Goal: Register for event/course

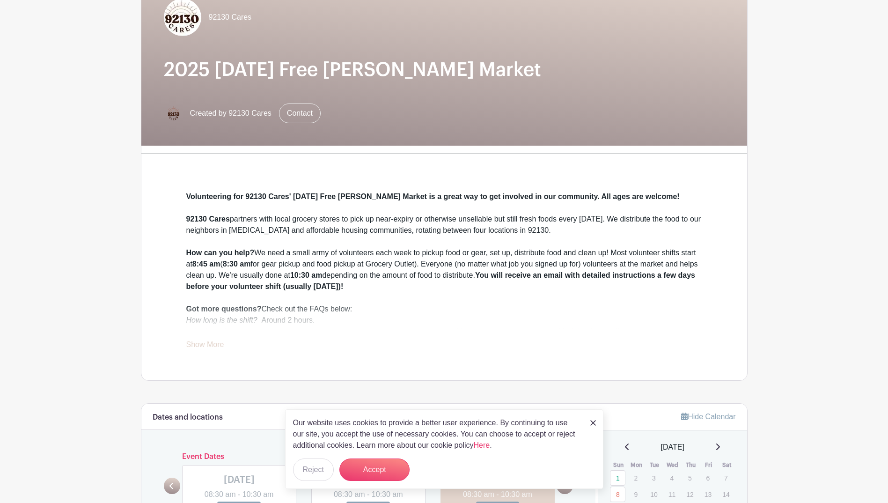
scroll to position [140, 0]
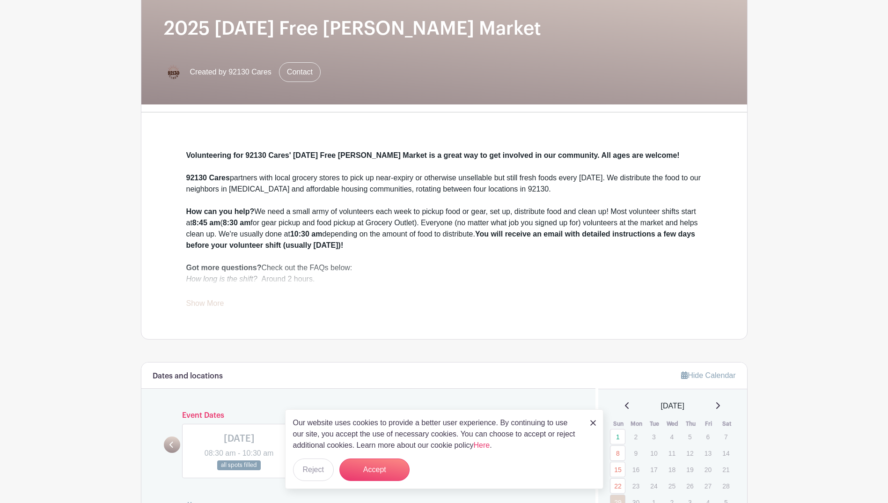
click at [591, 423] on img at bounding box center [593, 423] width 6 height 6
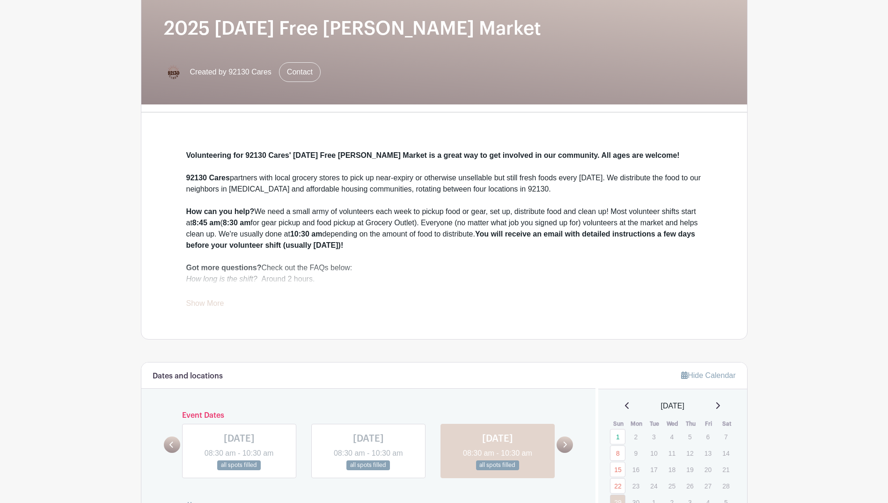
click at [210, 301] on link "Show More" at bounding box center [205, 305] width 38 height 12
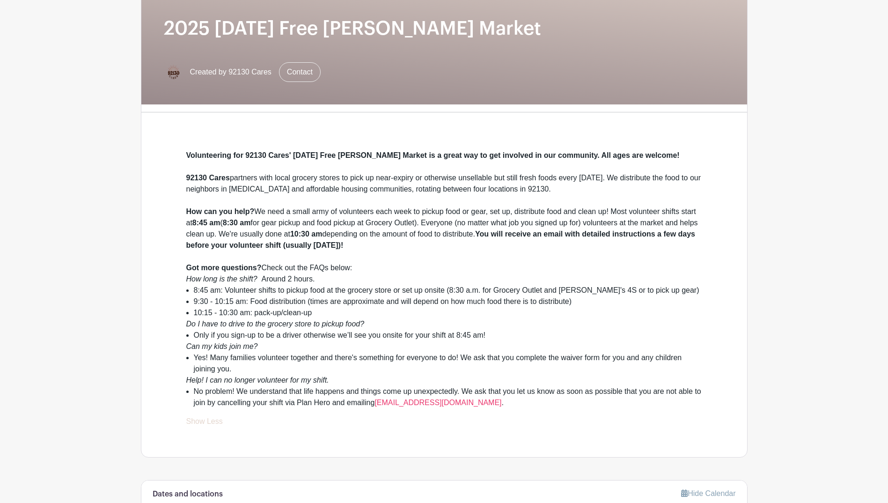
drag, startPoint x: 395, startPoint y: 204, endPoint x: 402, endPoint y: 247, distance: 43.2
click at [402, 247] on div "Volunteering for 92130 Cares' Sunday Free Farmer's Market is a great way to get…" at bounding box center [444, 279] width 516 height 258
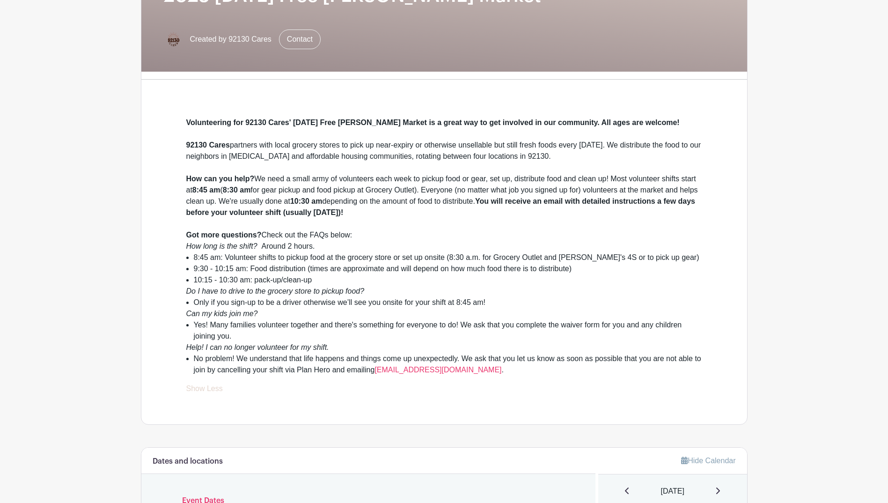
scroll to position [187, 0]
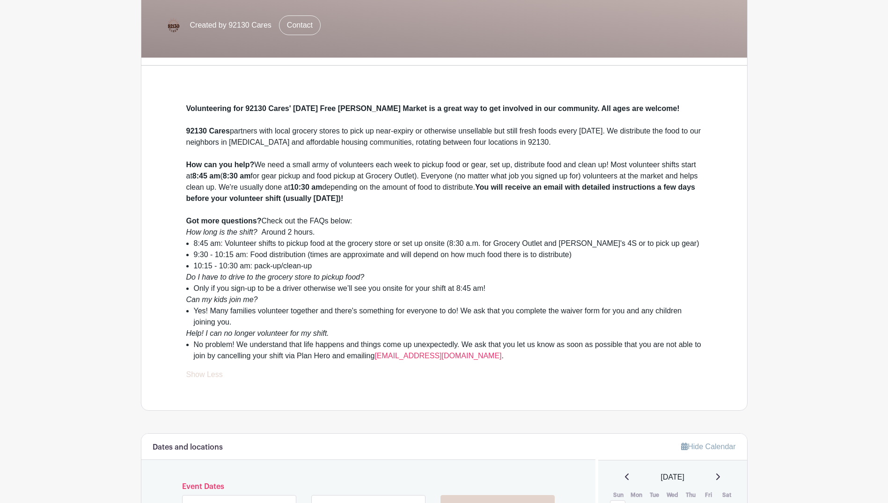
click at [361, 388] on div "Volunteering for 92130 Cares' Sunday Free Farmer's Market is a great way to get…" at bounding box center [444, 241] width 561 height 337
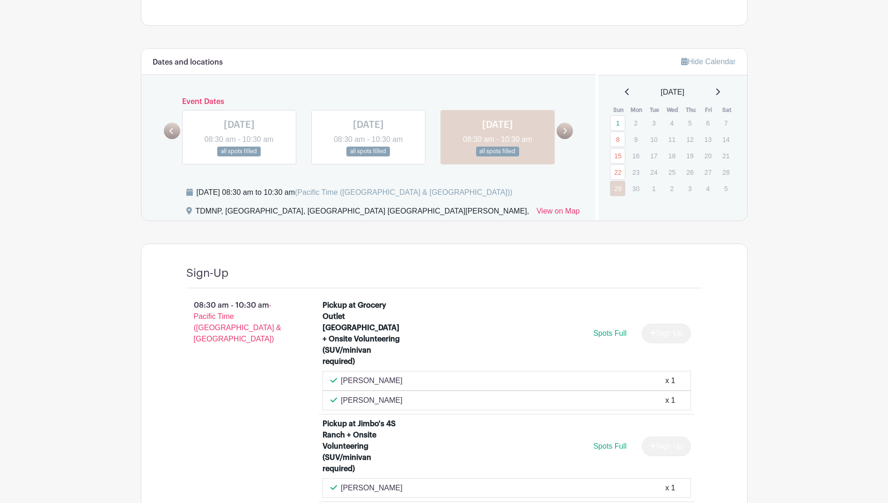
scroll to position [565, 0]
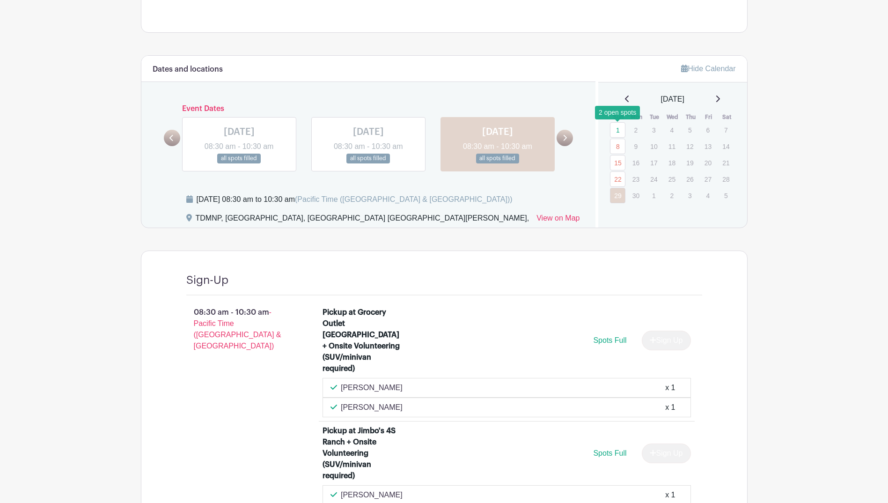
click at [617, 131] on link "1" at bounding box center [617, 129] width 15 height 15
click at [618, 145] on link "8" at bounding box center [617, 146] width 15 height 15
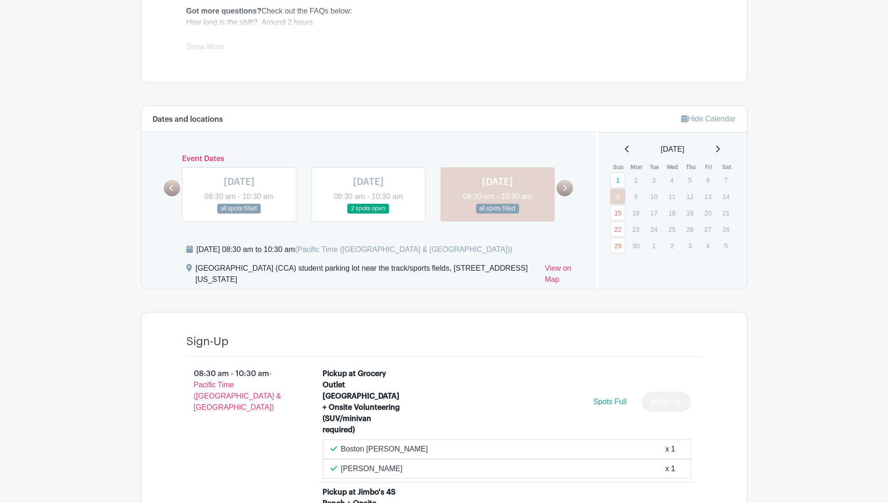
scroll to position [264, 0]
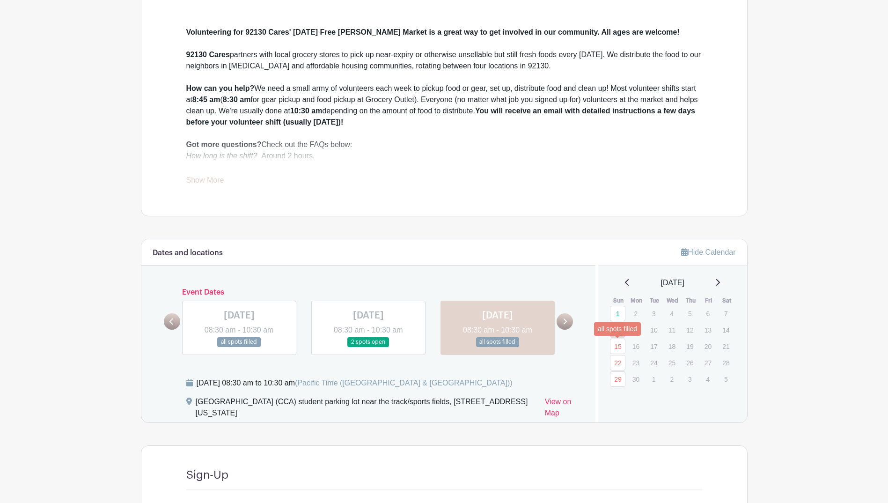
click at [621, 345] on link "15" at bounding box center [617, 345] width 15 height 15
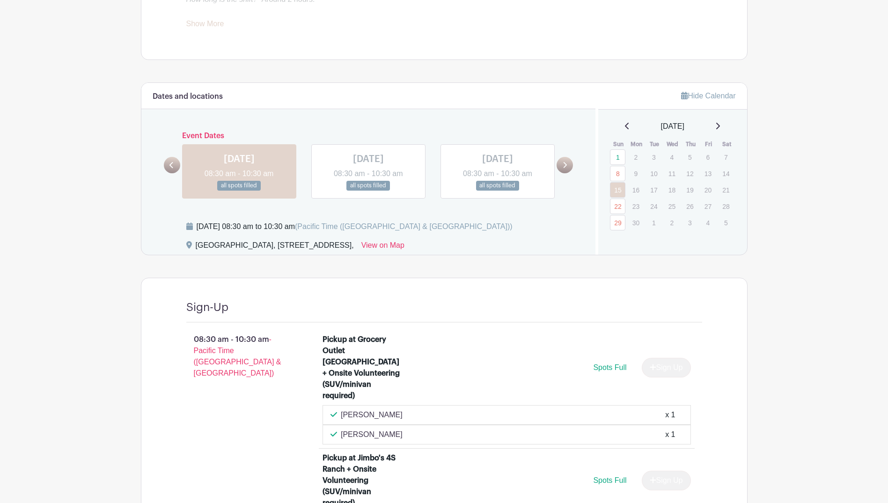
scroll to position [264, 0]
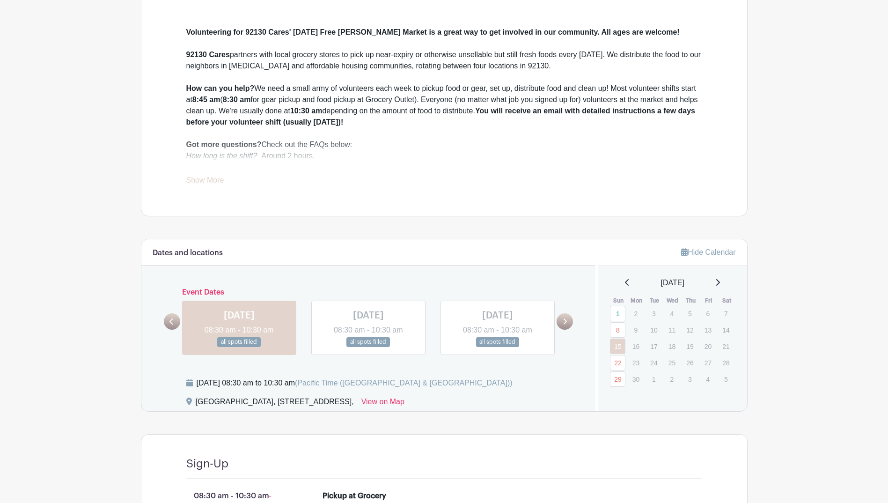
click at [717, 283] on icon at bounding box center [717, 282] width 5 height 7
click at [720, 280] on icon at bounding box center [717, 282] width 5 height 7
click at [720, 282] on icon at bounding box center [717, 282] width 5 height 7
click at [563, 323] on icon at bounding box center [565, 321] width 4 height 7
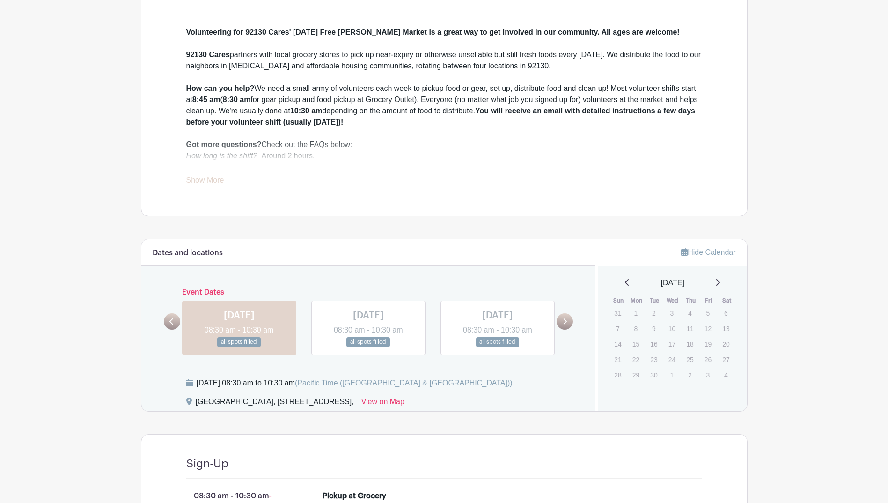
click at [295, 278] on div "Dates and locations Event Dates SUN Jan 05, 2025 08:30 am - 10:30 am 1 spot ope…" at bounding box center [368, 325] width 455 height 172
click at [239, 347] on link at bounding box center [239, 347] width 0 height 0
click at [170, 322] on icon at bounding box center [171, 321] width 4 height 6
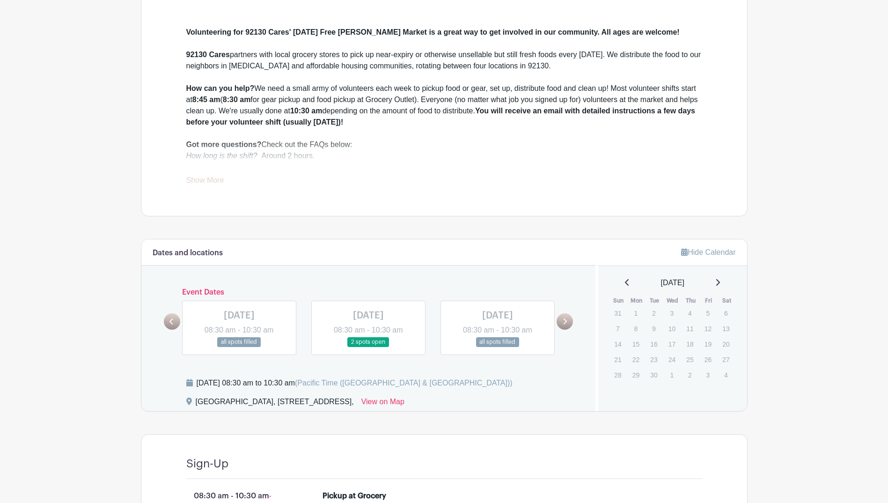
click at [170, 322] on icon at bounding box center [171, 321] width 4 height 6
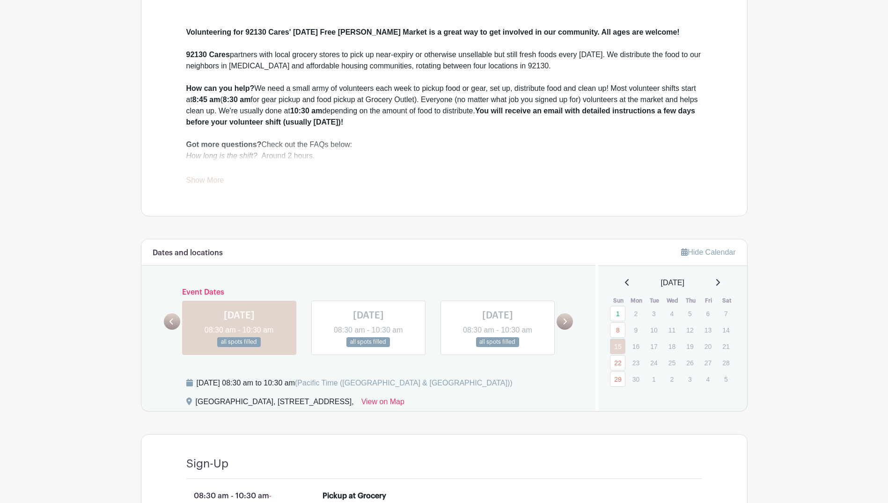
click at [170, 319] on icon at bounding box center [171, 321] width 4 height 7
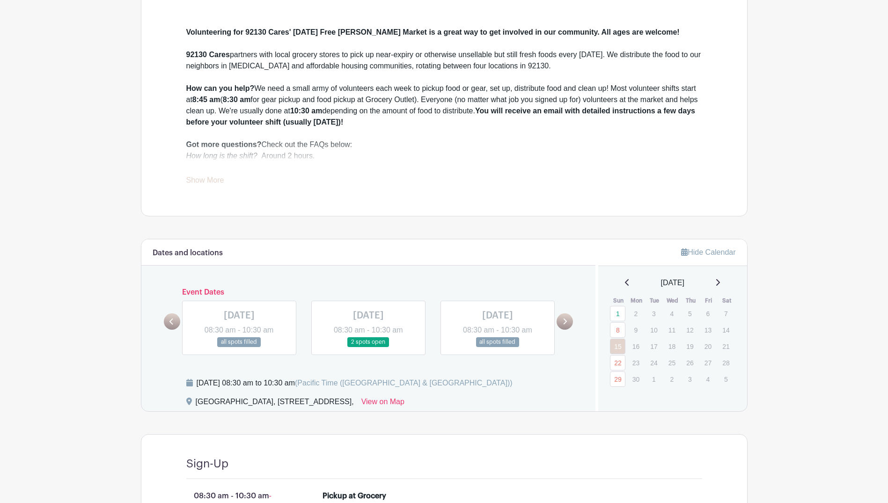
click at [170, 319] on icon at bounding box center [171, 321] width 4 height 7
click at [564, 320] on icon at bounding box center [565, 321] width 4 height 7
click at [565, 322] on icon at bounding box center [565, 321] width 4 height 7
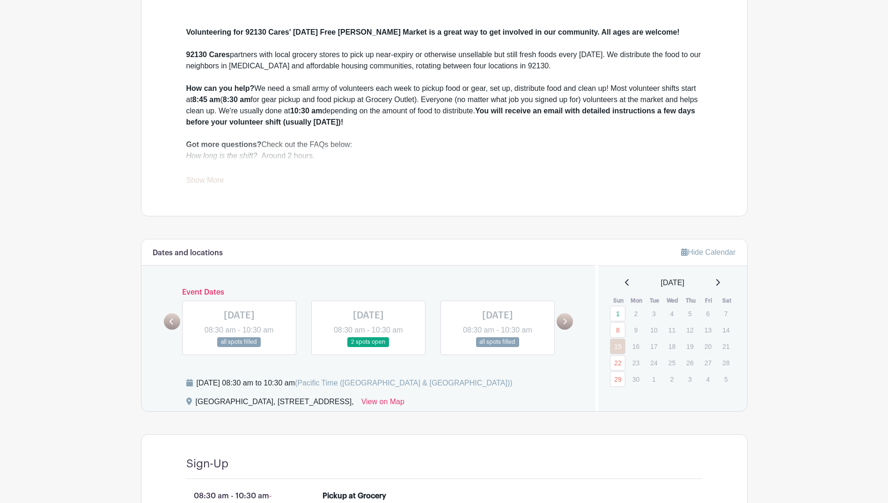
click at [565, 322] on icon at bounding box center [565, 321] width 4 height 7
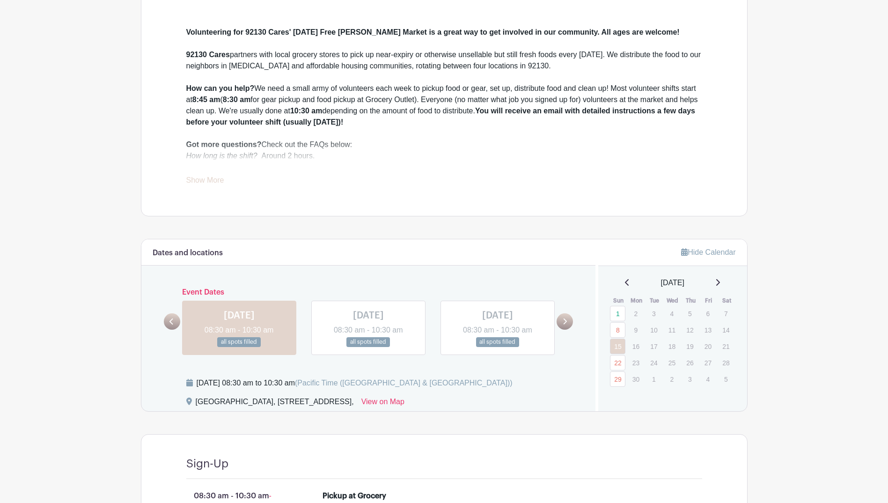
click at [565, 322] on icon at bounding box center [565, 321] width 4 height 7
click at [563, 271] on div "Dates and locations Event Dates SUN Jan 05, 2025 08:30 am - 10:30 am 1 spot ope…" at bounding box center [368, 325] width 455 height 172
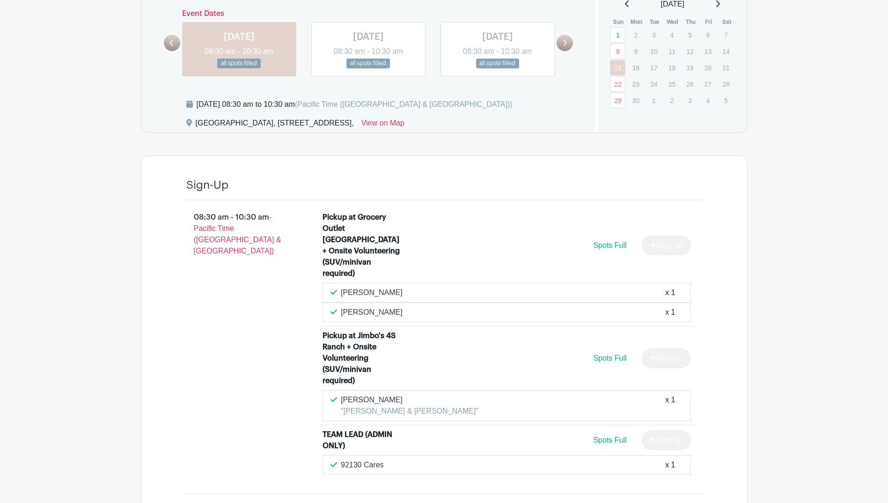
scroll to position [404, 0]
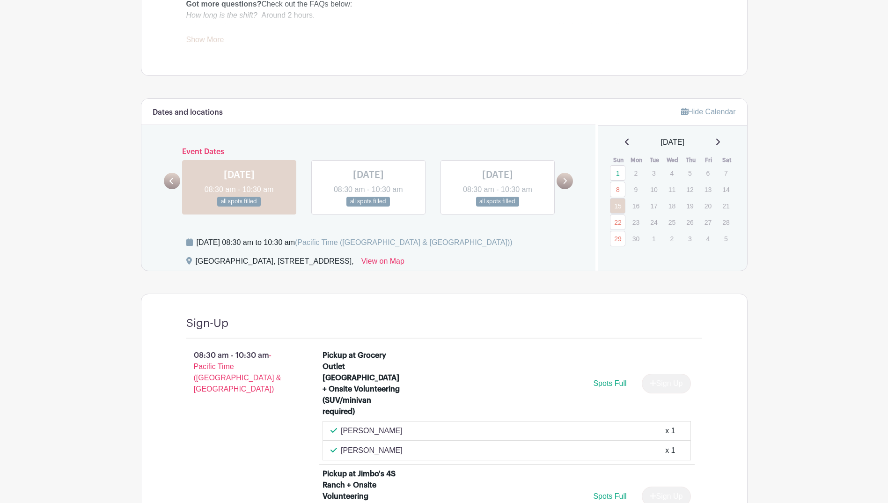
click at [498, 206] on link at bounding box center [498, 206] width 0 height 0
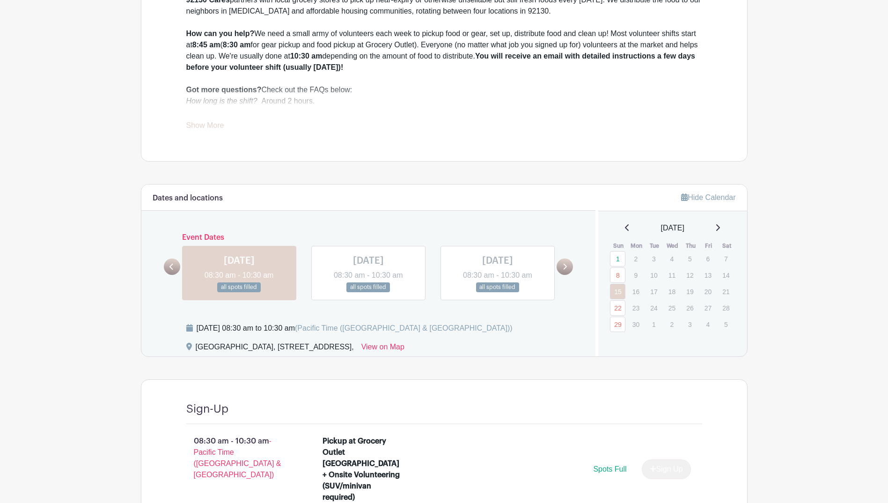
scroll to position [404, 0]
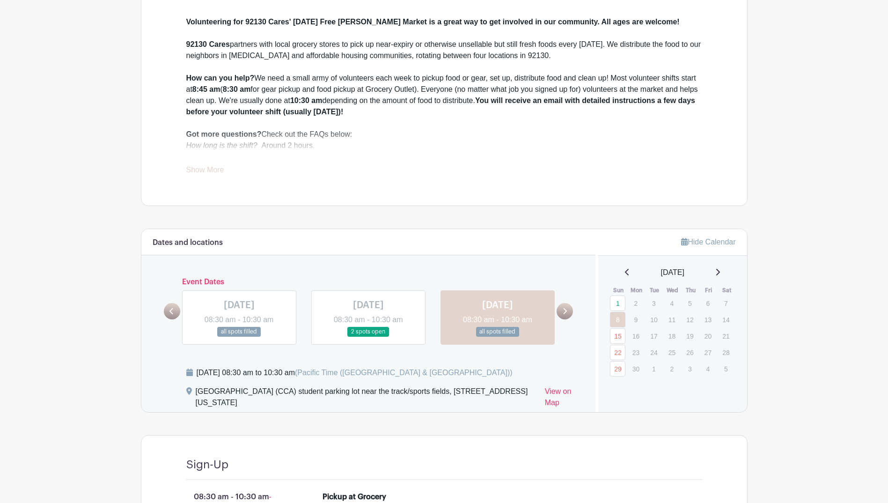
scroll to position [264, 0]
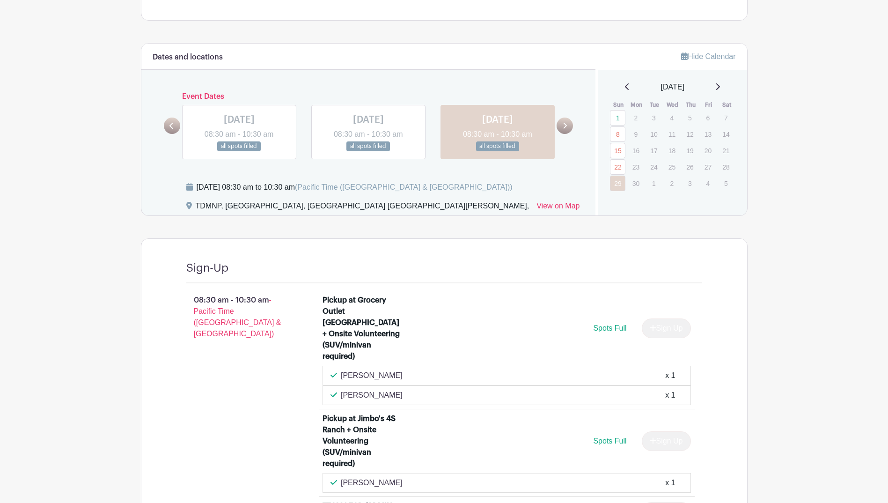
scroll to position [468, 0]
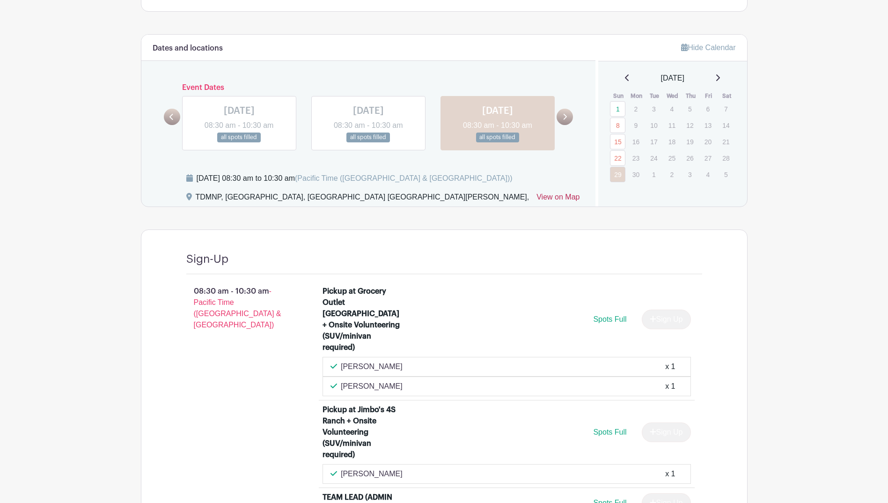
click at [558, 197] on link "View on Map" at bounding box center [557, 198] width 43 height 15
